Goal: Information Seeking & Learning: Learn about a topic

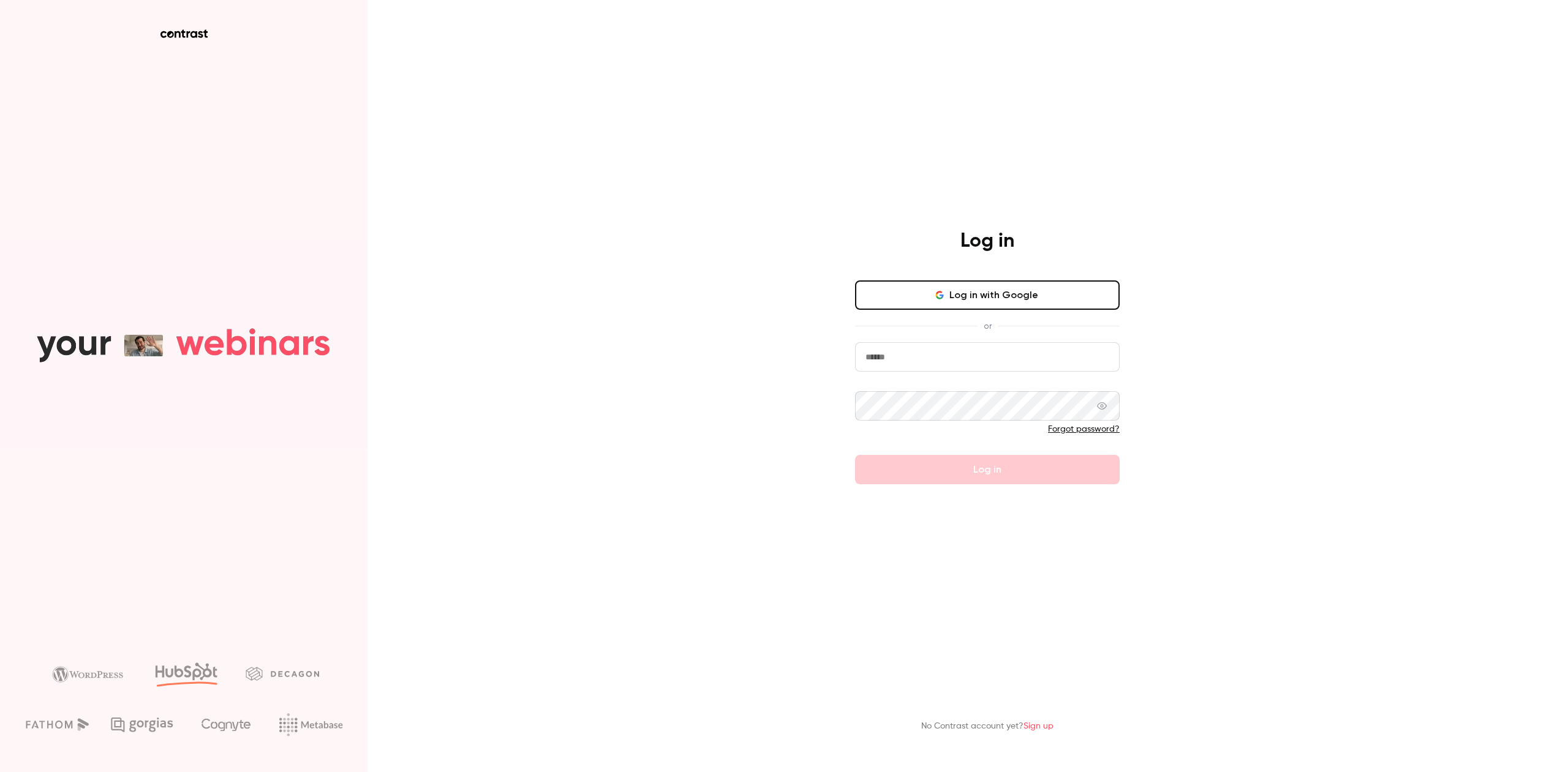
click at [983, 300] on button "Log in with Google" at bounding box center [987, 295] width 265 height 30
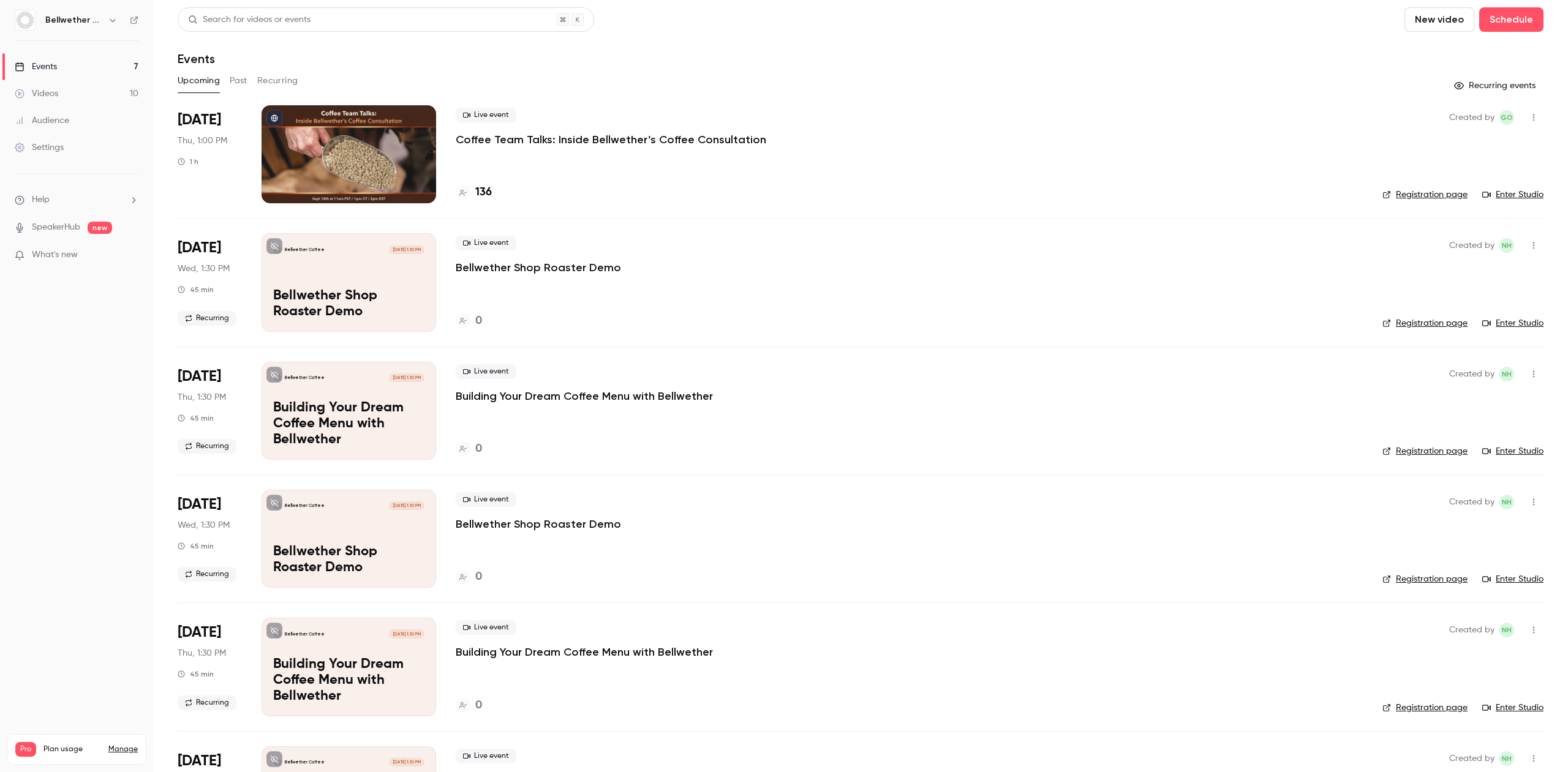
click at [488, 139] on p "Coffee Team Talks: Inside Bellwether’s Coffee Consultation" at bounding box center [611, 139] width 311 height 14
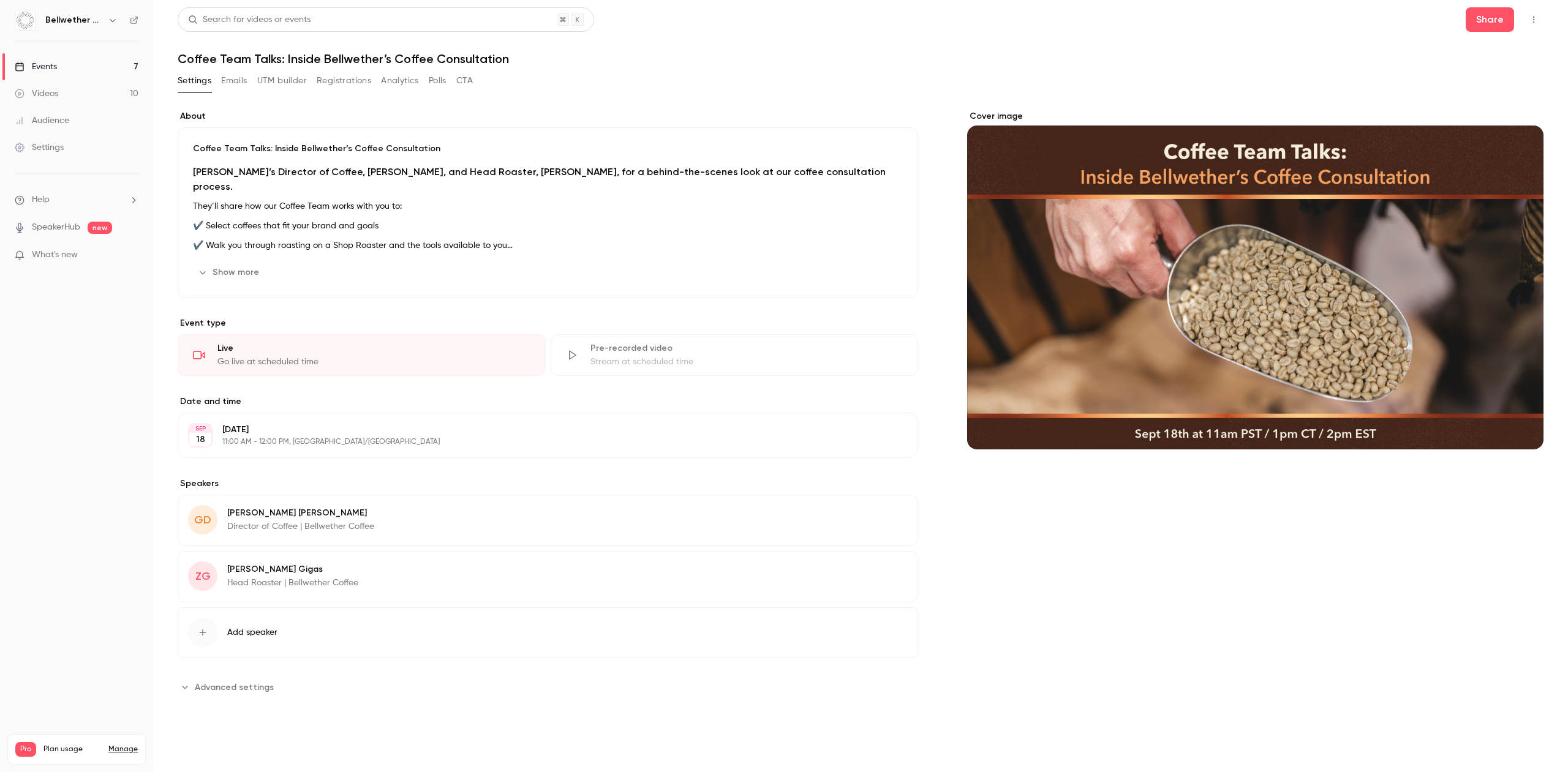
click at [64, 92] on link "Videos 10" at bounding box center [76, 93] width 153 height 27
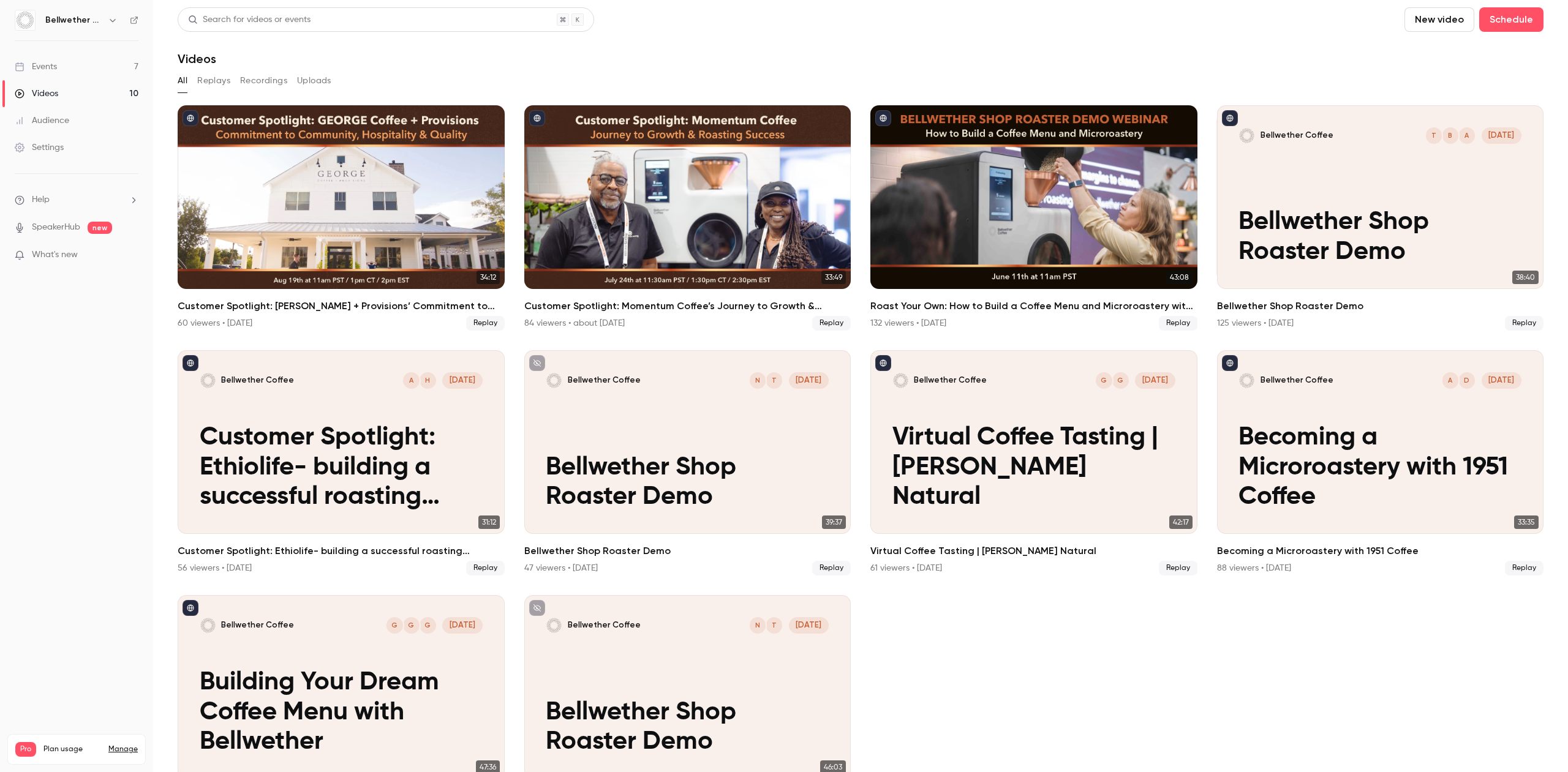
click at [62, 114] on div "Audience" at bounding box center [41, 120] width 54 height 12
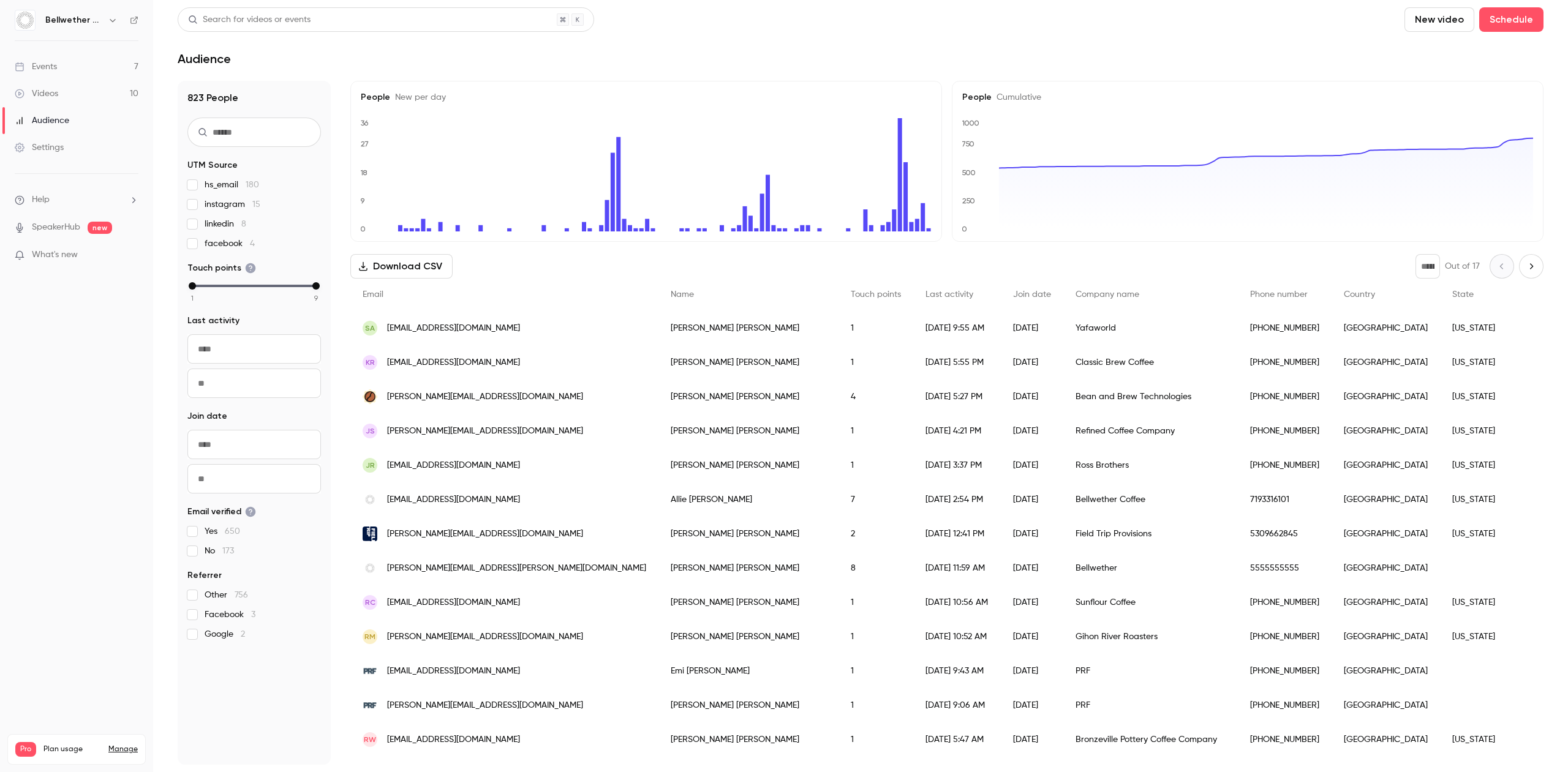
click at [53, 68] on div "Events" at bounding box center [35, 66] width 42 height 12
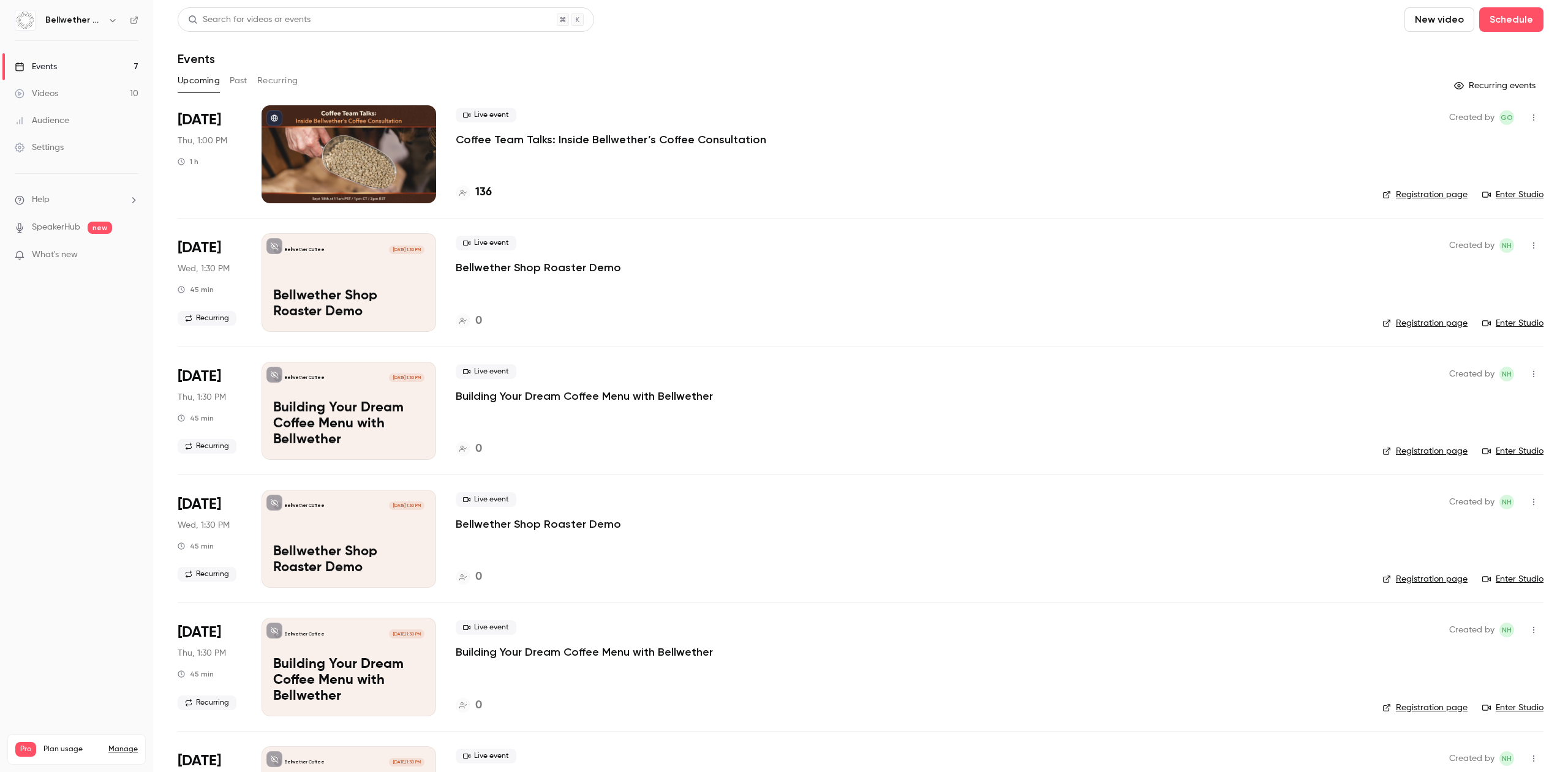
click at [235, 79] on button "Past" at bounding box center [238, 81] width 18 height 20
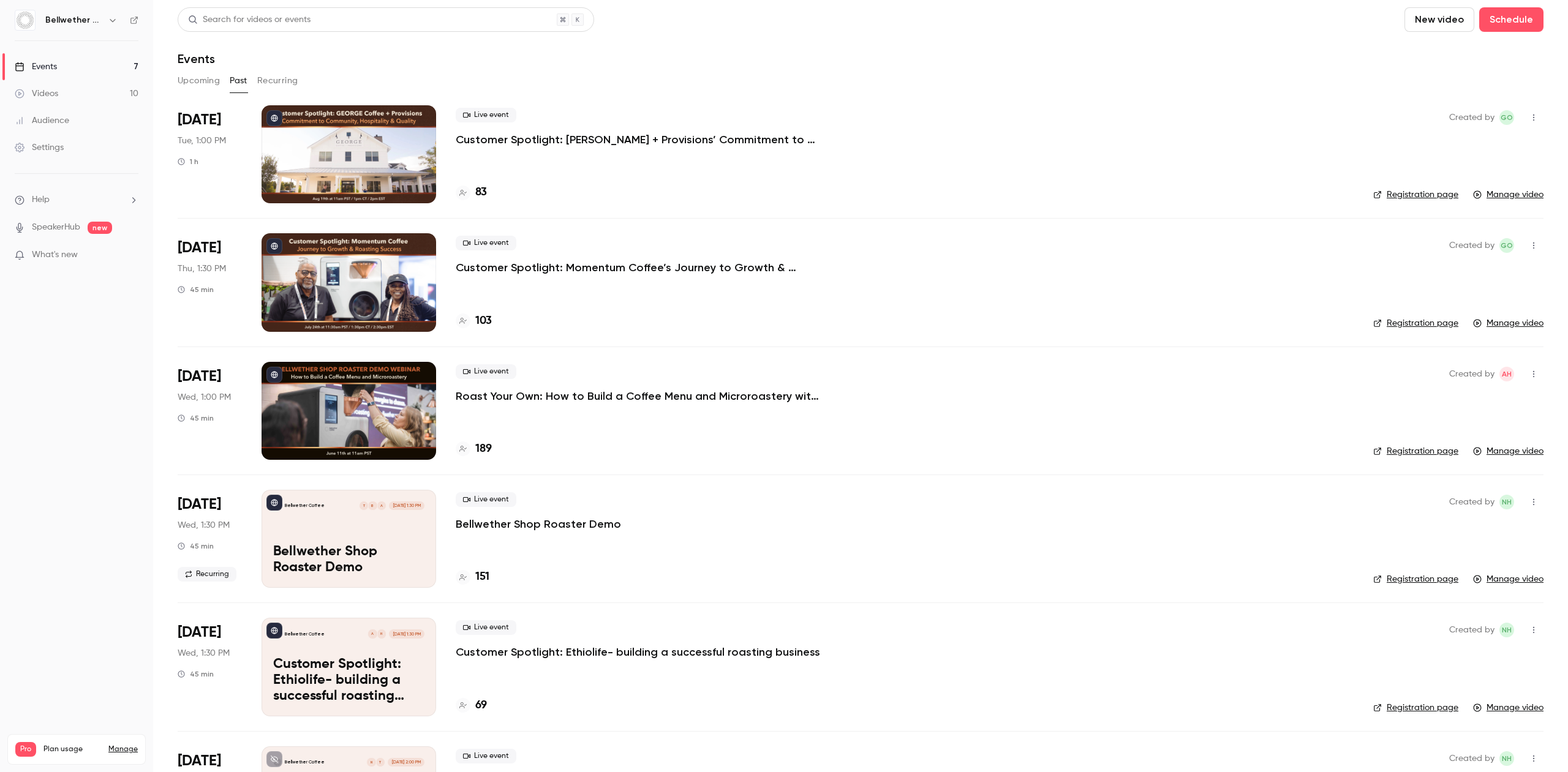
click at [189, 78] on button "Upcoming" at bounding box center [199, 81] width 42 height 20
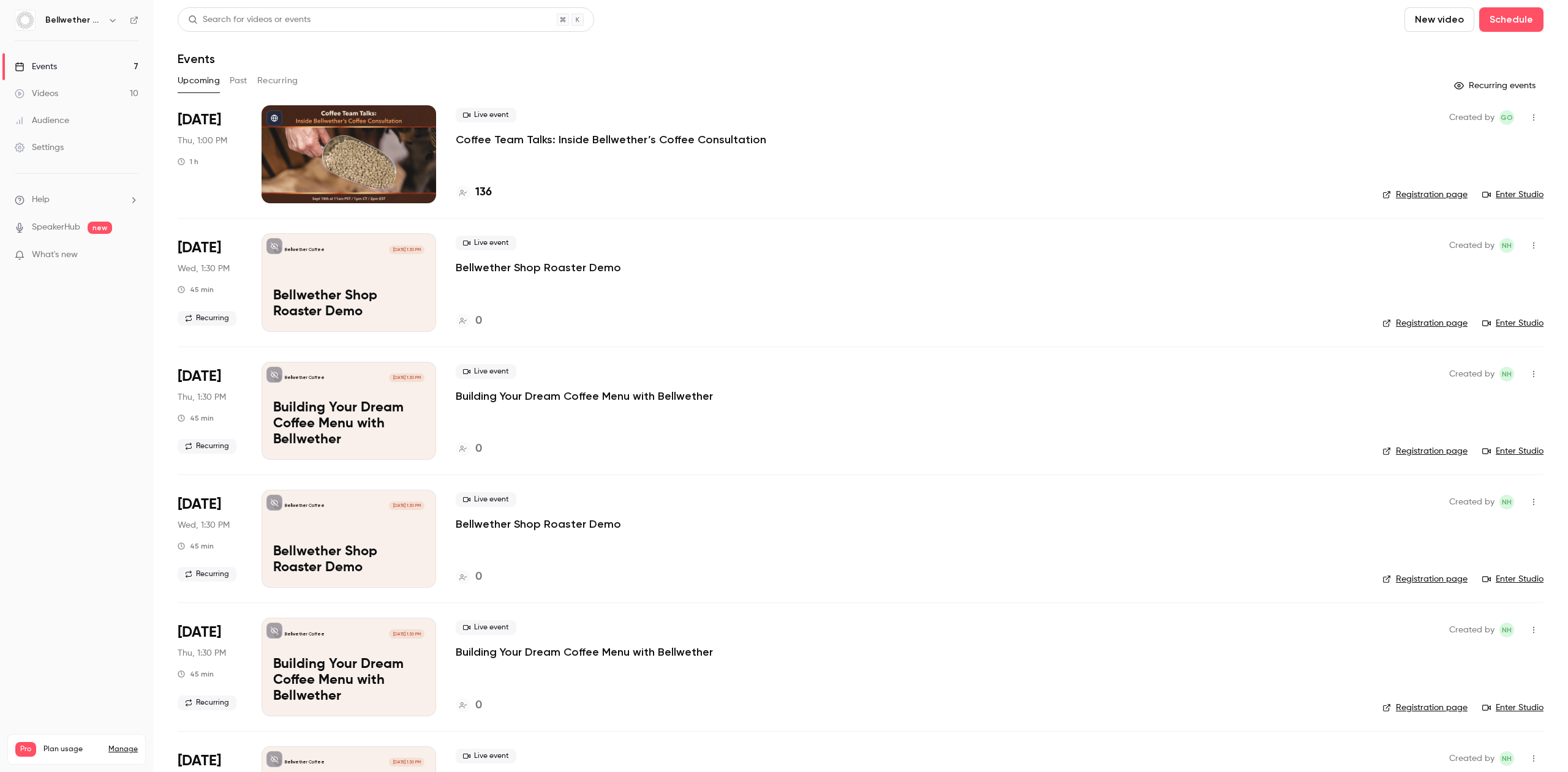
click at [236, 77] on button "Past" at bounding box center [238, 81] width 18 height 20
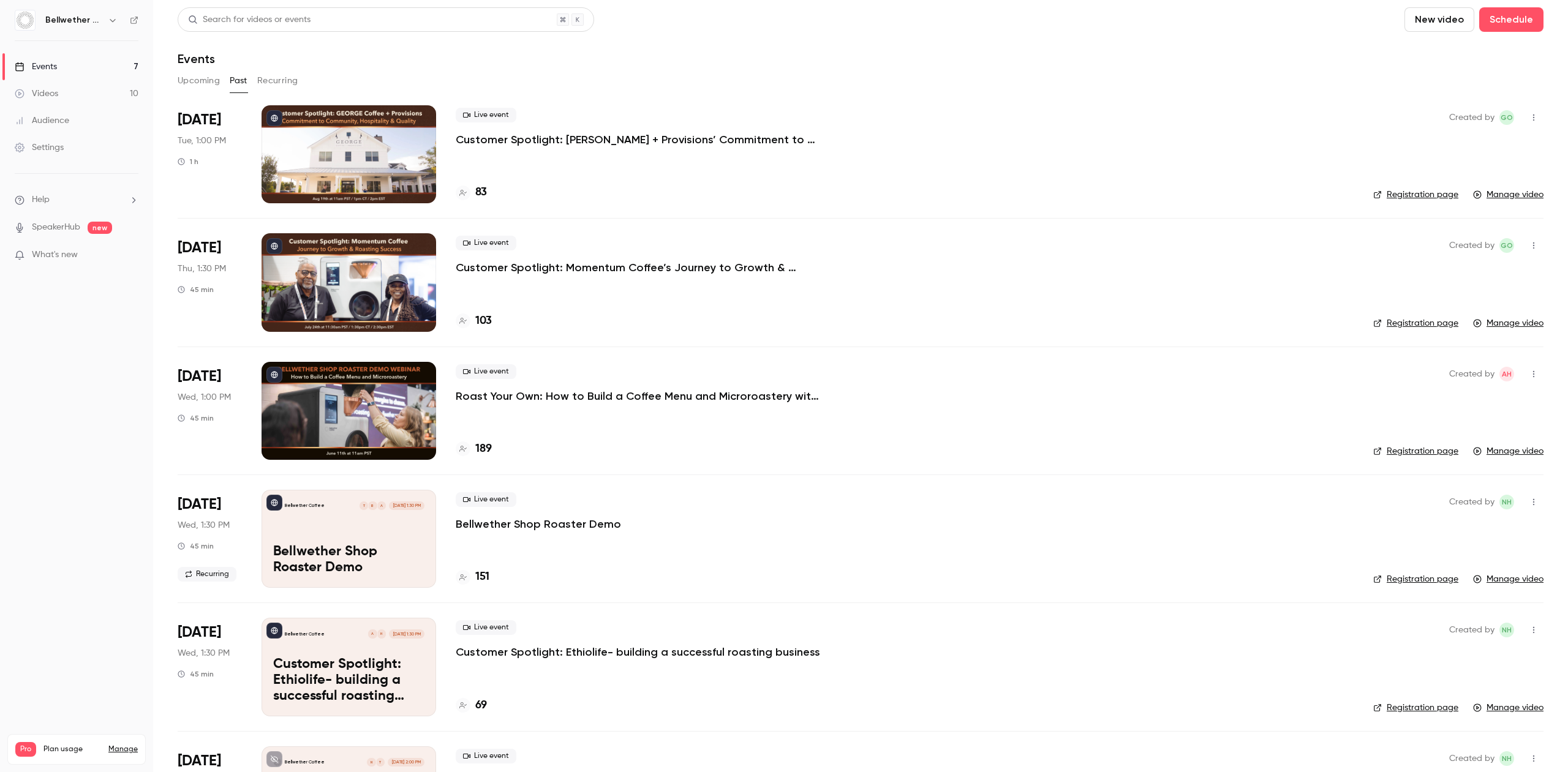
click at [190, 82] on button "Upcoming" at bounding box center [199, 81] width 42 height 20
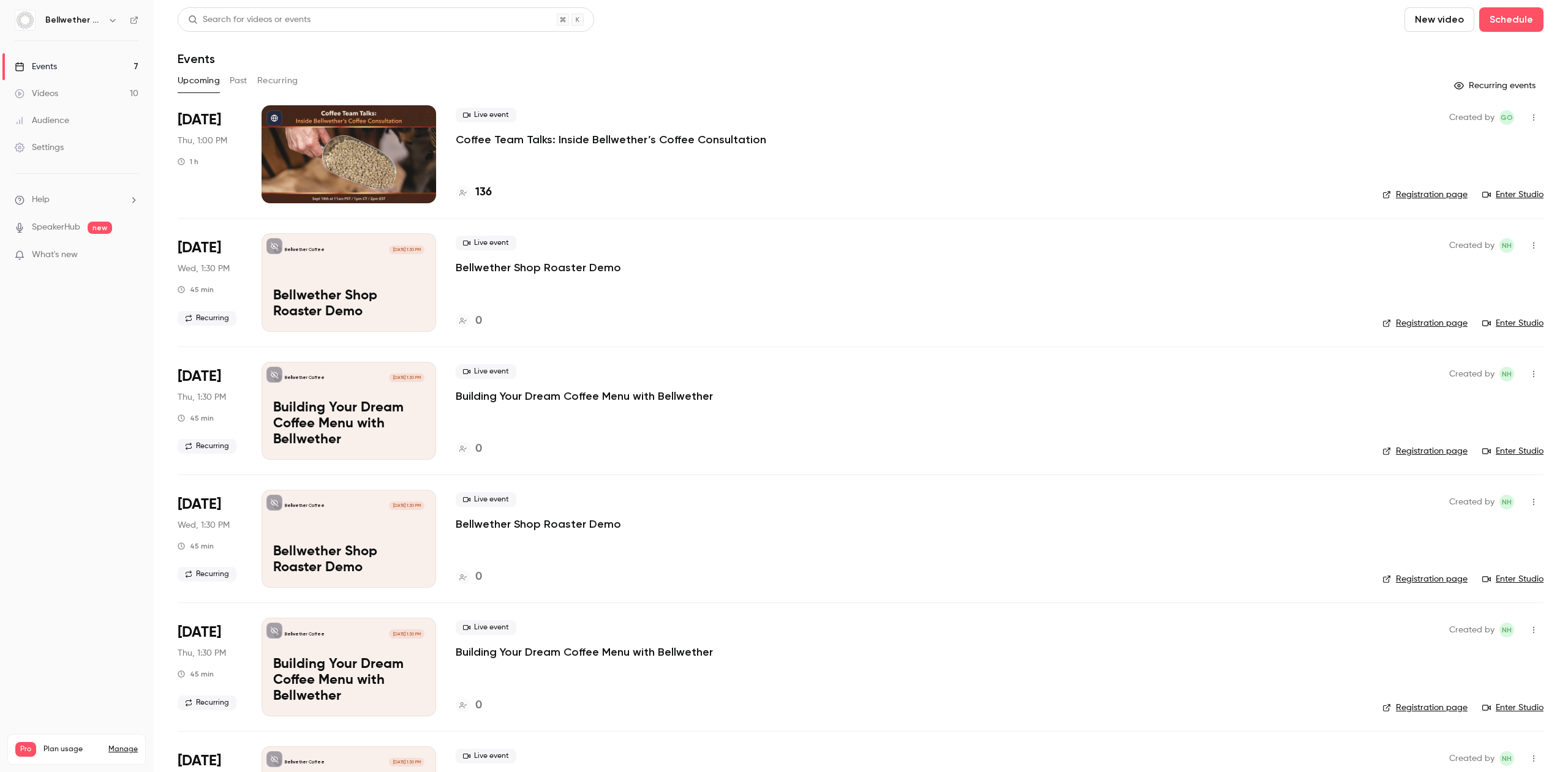
click at [238, 89] on button "Past" at bounding box center [238, 81] width 18 height 20
